Goal: Task Accomplishment & Management: Manage account settings

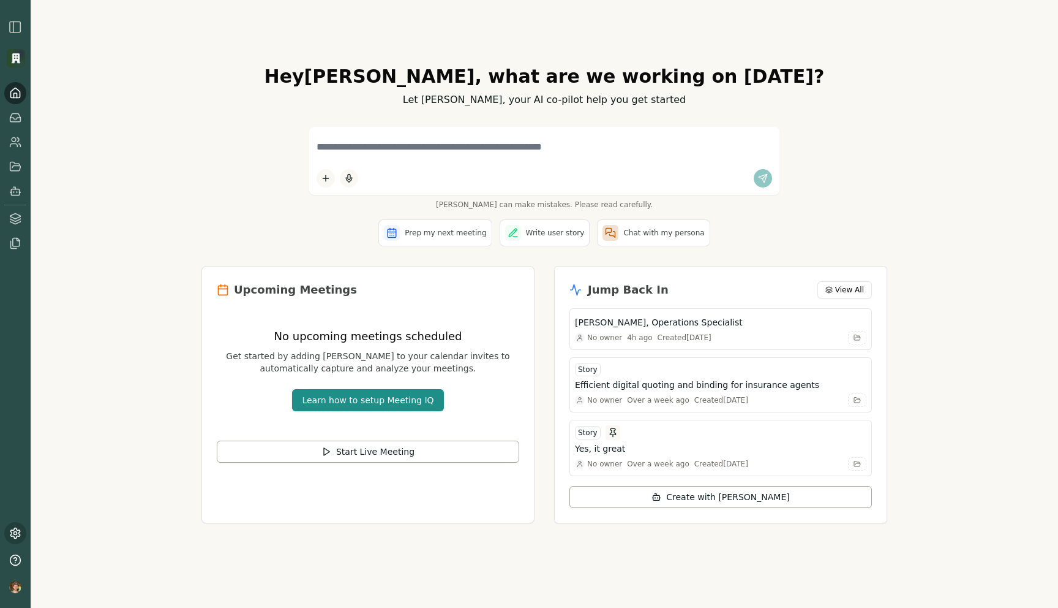
click at [18, 536] on icon at bounding box center [14, 533] width 9 height 10
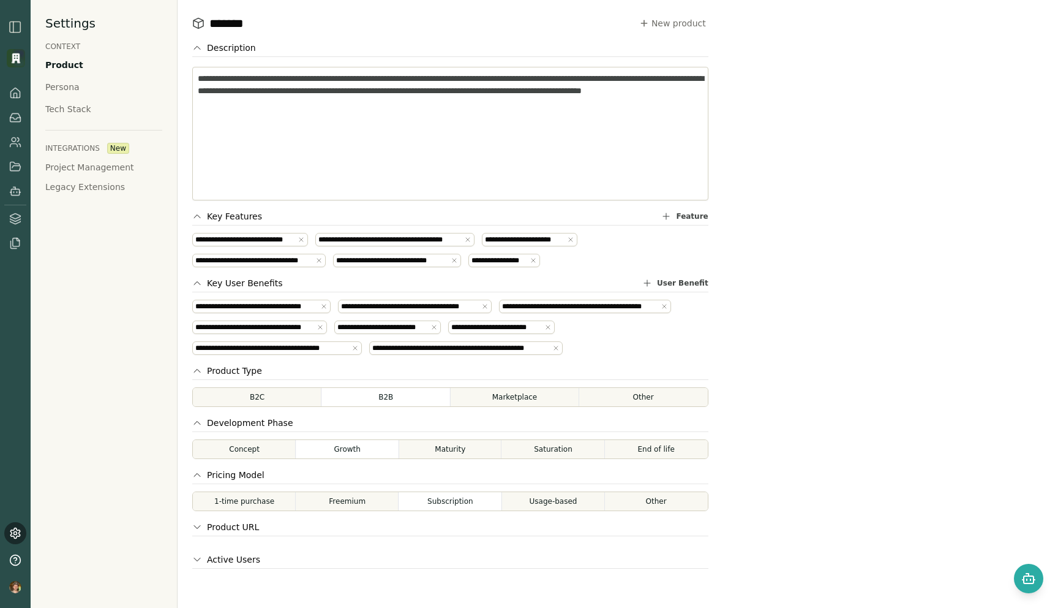
click at [14, 27] on img "button" at bounding box center [15, 27] width 15 height 15
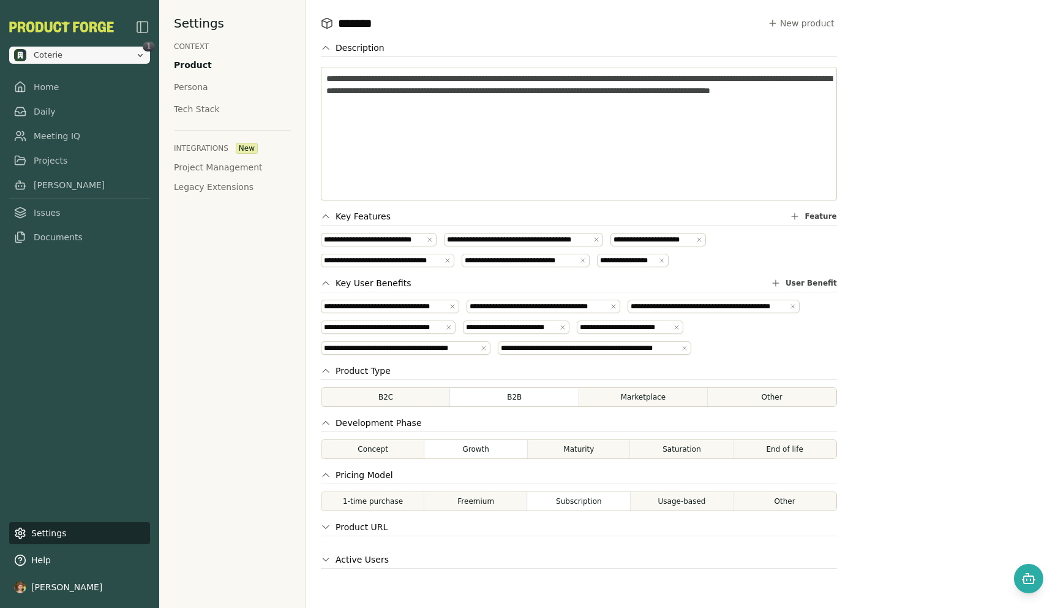
click at [105, 51] on span "Coterie" at bounding box center [72, 55] width 116 height 12
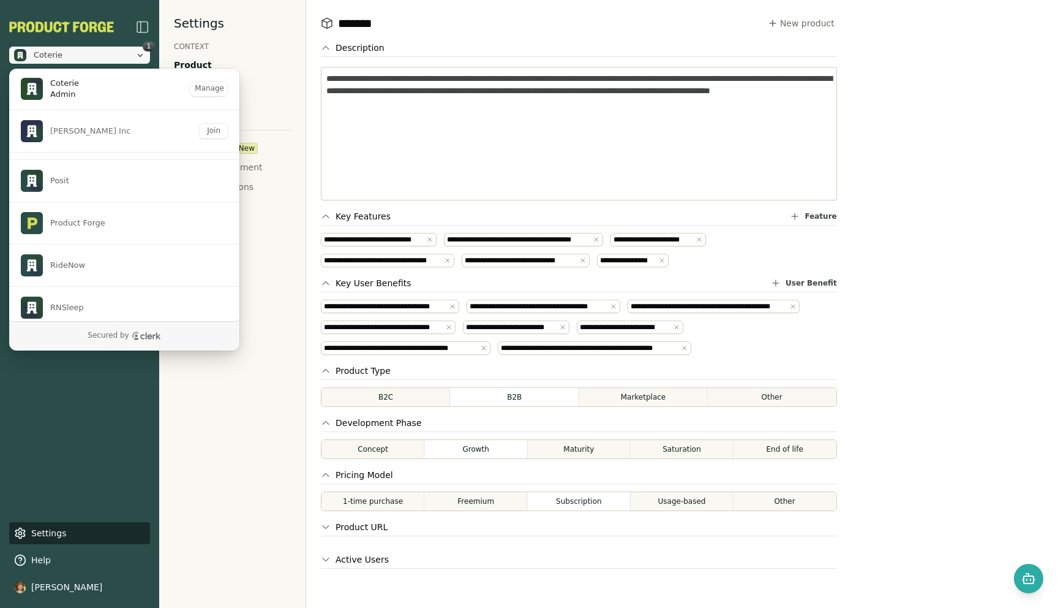
scroll to position [394, 0]
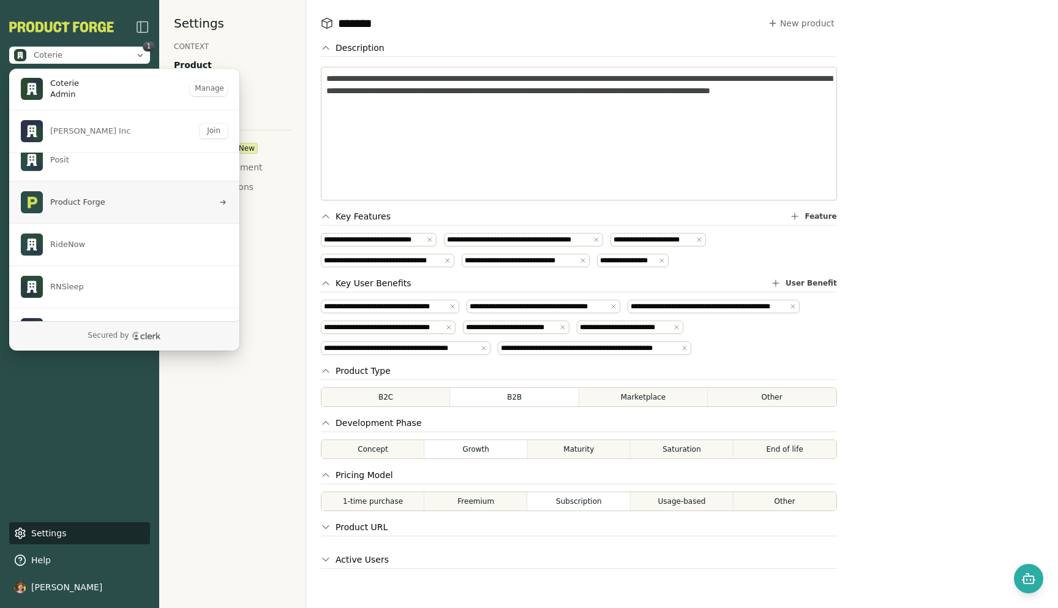
click at [128, 213] on span "Product Forge" at bounding box center [117, 202] width 192 height 22
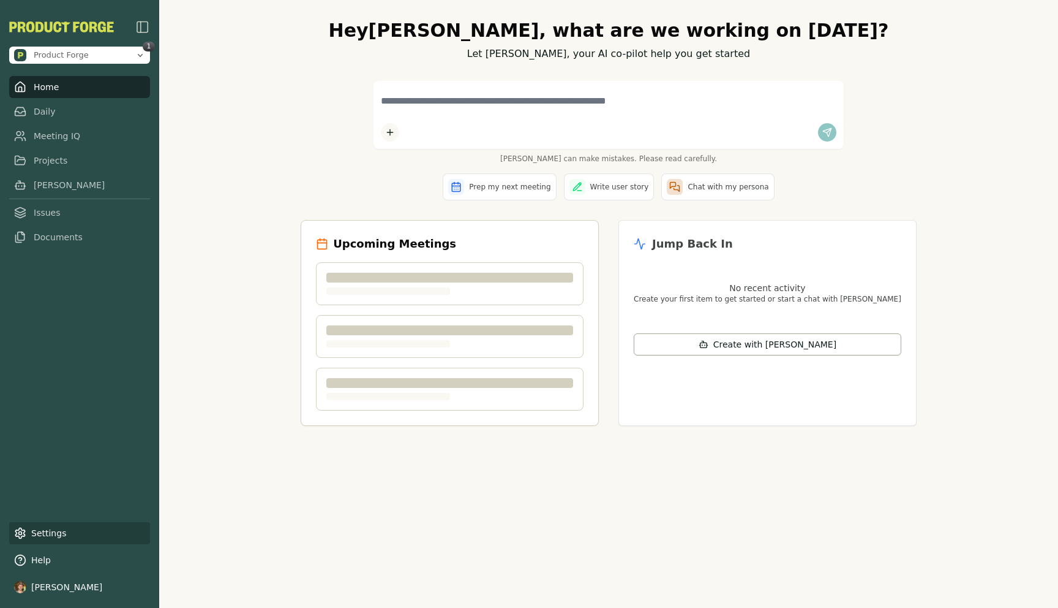
click at [43, 535] on link "Settings" at bounding box center [79, 533] width 141 height 22
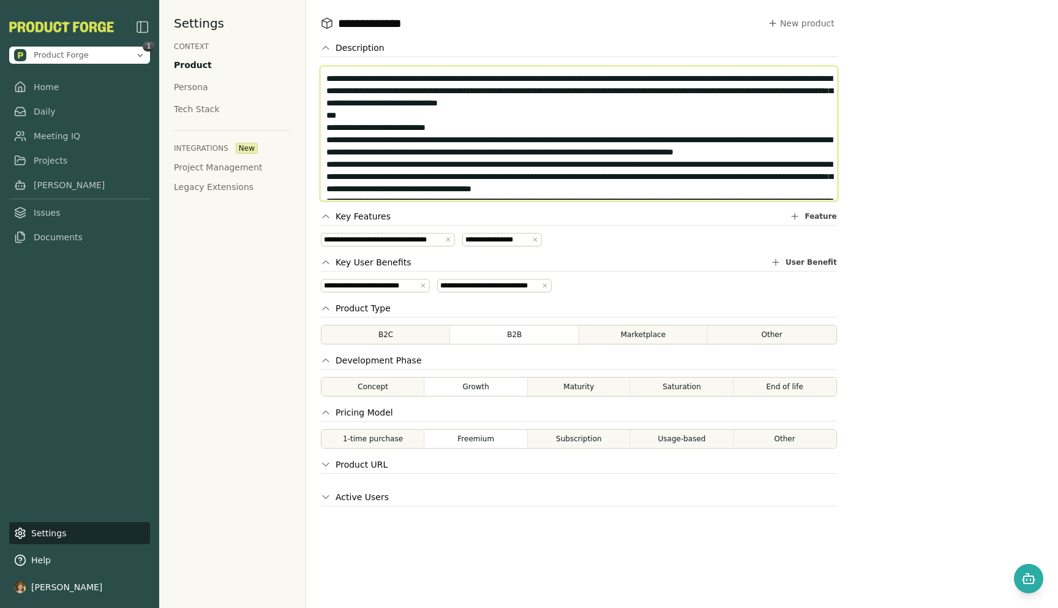
click at [511, 164] on textarea at bounding box center [579, 134] width 516 height 134
